Goal: Information Seeking & Learning: Compare options

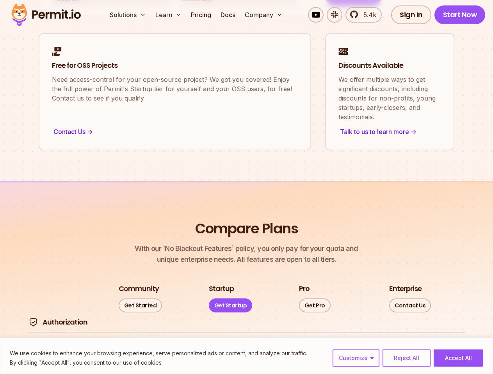
scroll to position [894, 0]
click at [356, 358] on button "Customize" at bounding box center [355, 358] width 47 height 17
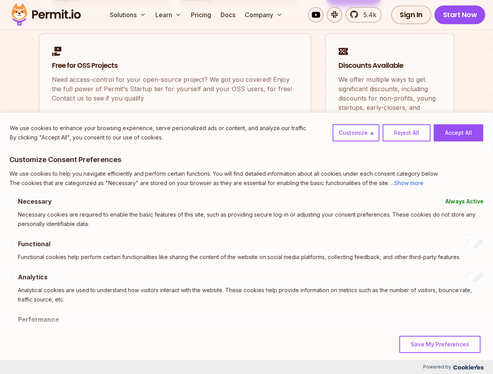
click at [406, 229] on p "Necessary cookies are required to enable the basic features of this site, such …" at bounding box center [250, 219] width 465 height 19
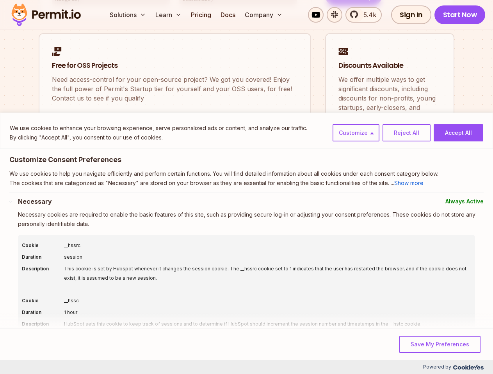
click at [458, 283] on div "This cookie is set by Hubspot whenever it changes the session cookie. The __hss…" at bounding box center [267, 273] width 407 height 19
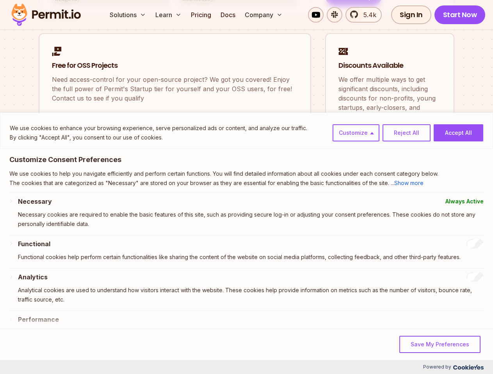
click at [128, 15] on button "Solutions" at bounding box center [127, 15] width 43 height 16
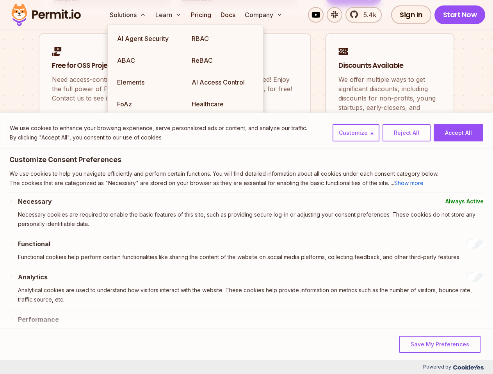
click at [169, 15] on button "Learn" at bounding box center [168, 15] width 32 height 16
click at [264, 15] on button "Company" at bounding box center [263, 15] width 44 height 16
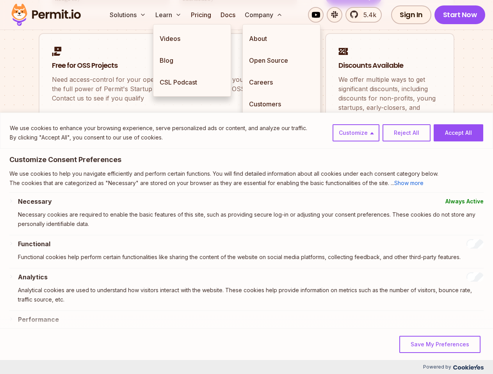
click at [45, 147] on div "We use cookies to enhance your browsing experience, serve personalized ads or c…" at bounding box center [246, 131] width 493 height 36
click at [55, 238] on div "Necessary Always Active Necessary cookies are required to enable the basic feat…" at bounding box center [246, 308] width 474 height 223
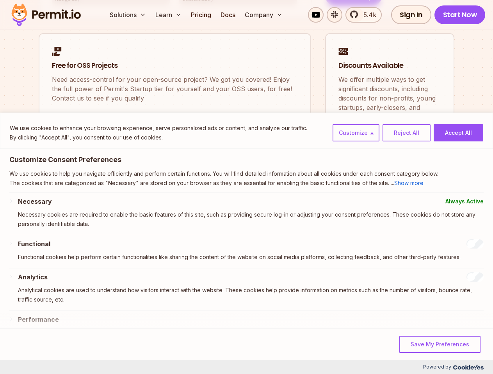
click at [62, 306] on div "Analytics Analytical cookies are used to understand how visitors interact with …" at bounding box center [250, 292] width 465 height 38
